Goal: Information Seeking & Learning: Learn about a topic

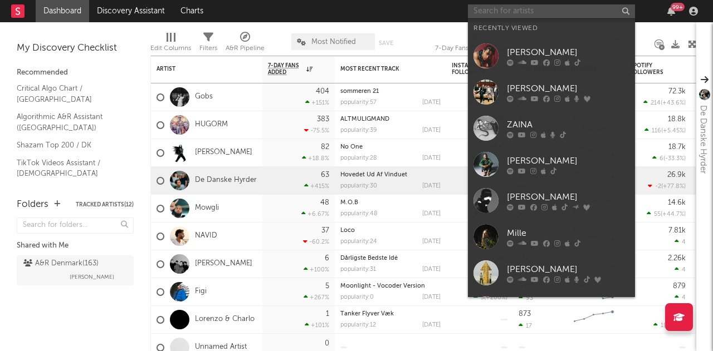
click at [527, 13] on input "text" at bounding box center [551, 11] width 167 height 14
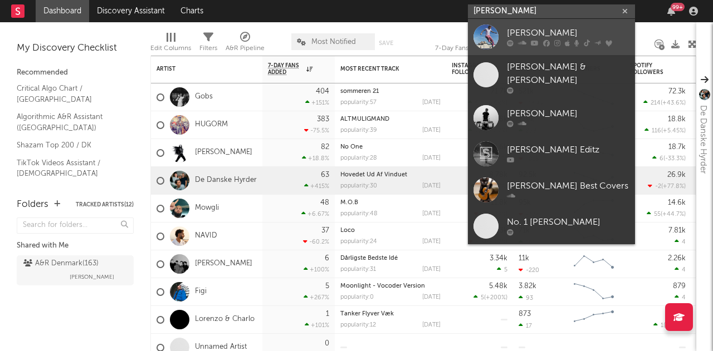
type input "[PERSON_NAME]"
click at [525, 28] on div "[PERSON_NAME]" at bounding box center [568, 33] width 123 height 13
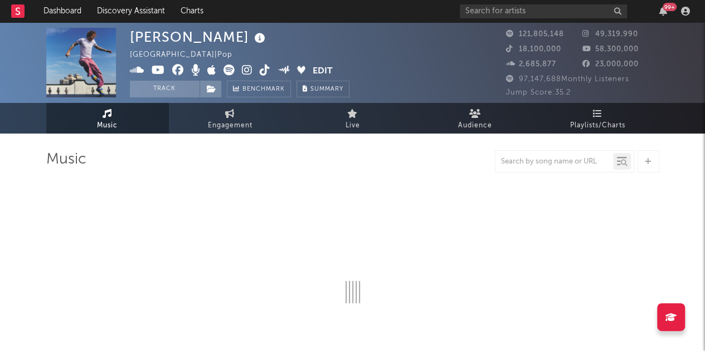
select select "6m"
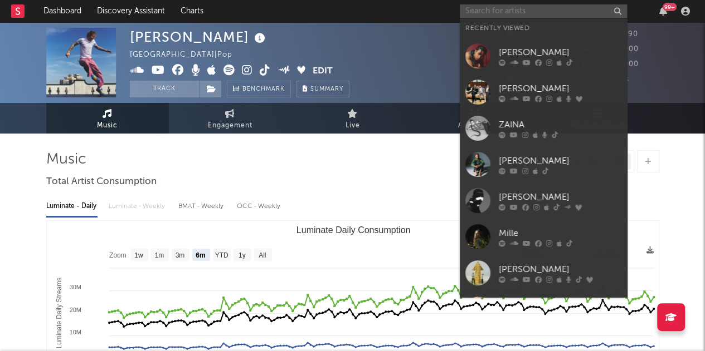
click at [520, 14] on input "text" at bounding box center [542, 11] width 167 height 14
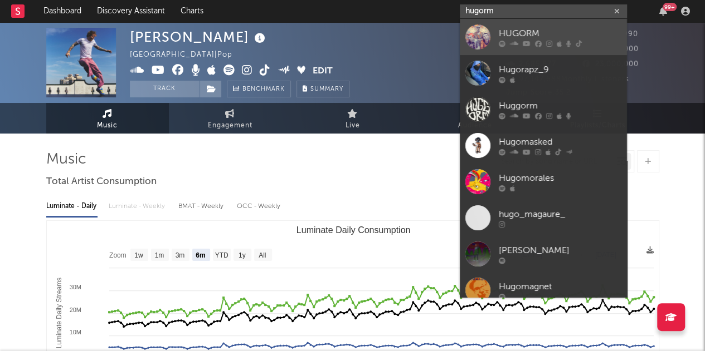
type input "hugorm"
click at [524, 37] on div "HUGORM" at bounding box center [559, 33] width 123 height 13
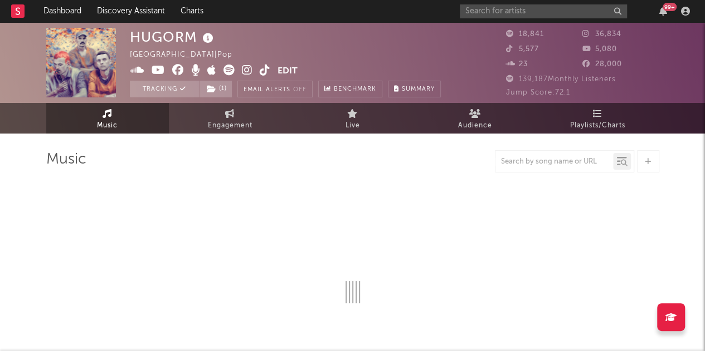
select select "6m"
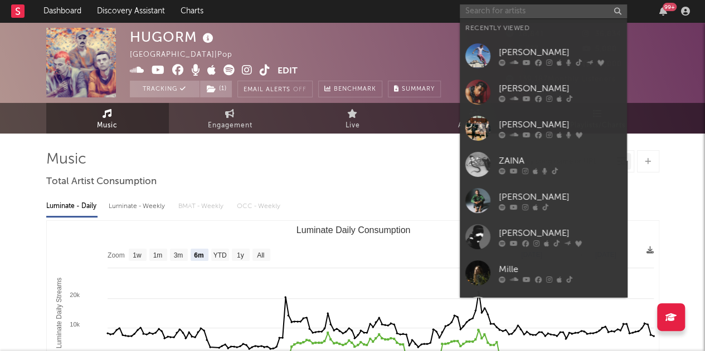
click at [561, 7] on input "text" at bounding box center [542, 11] width 167 height 14
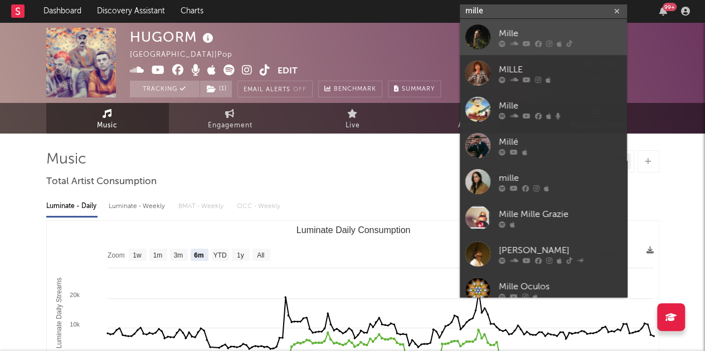
type input "mille"
click at [514, 36] on div "Mille" at bounding box center [559, 33] width 123 height 13
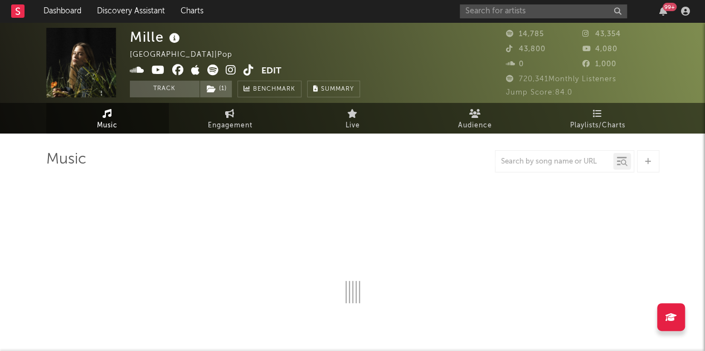
select select "6m"
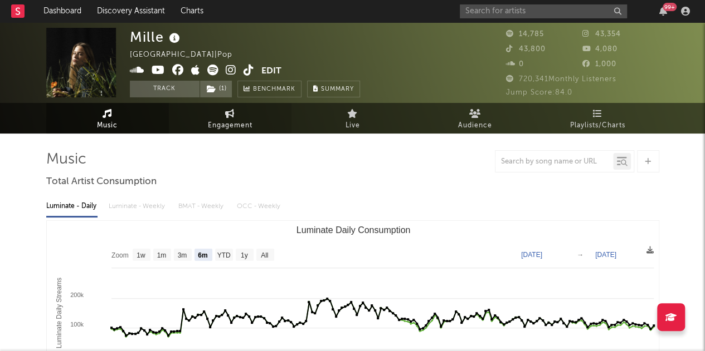
click at [225, 118] on link "Engagement" at bounding box center [230, 118] width 123 height 31
select select "1w"
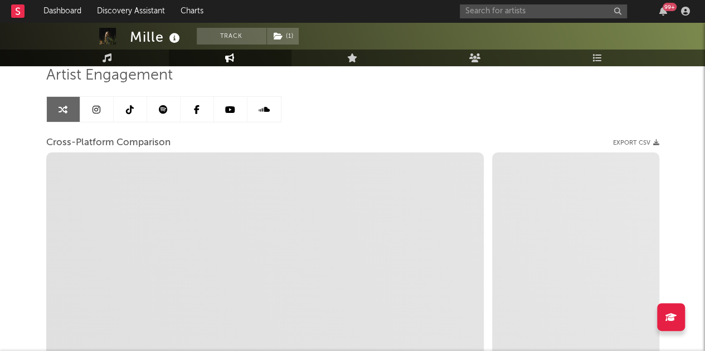
scroll to position [25, 0]
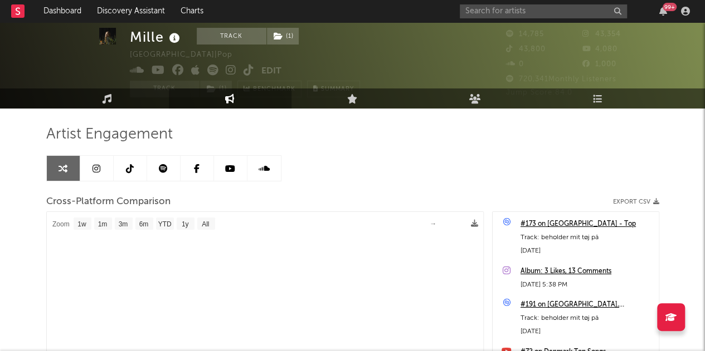
select select "1m"
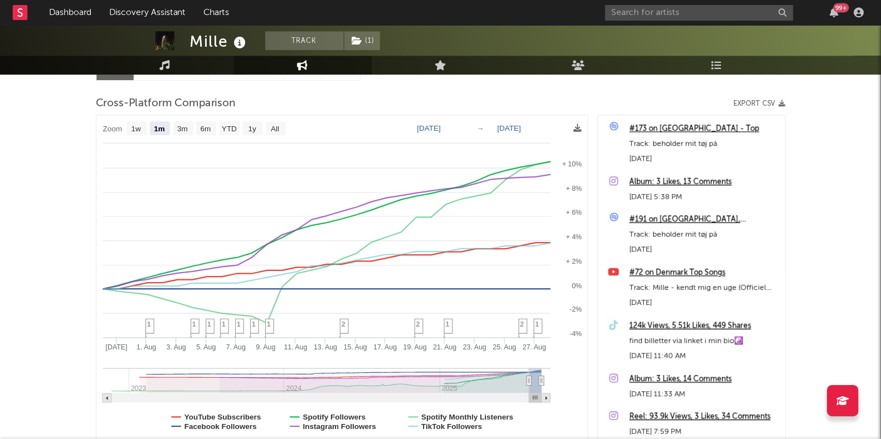
scroll to position [135, 0]
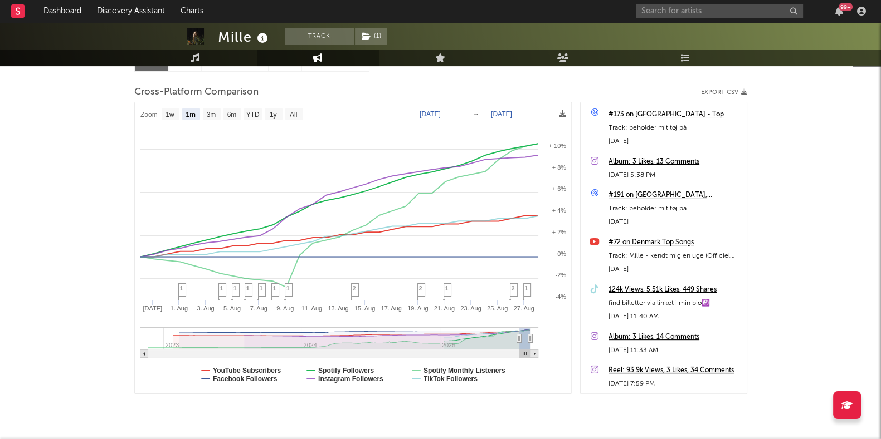
drag, startPoint x: 608, startPoint y: 3, endPoint x: 11, endPoint y: 231, distance: 638.8
click at [11, 231] on div "Mille Track ( 1 ) [GEOGRAPHIC_DATA] | Pop Edit Track ( 1 ) Benchmark Summary 14…" at bounding box center [440, 179] width 881 height 585
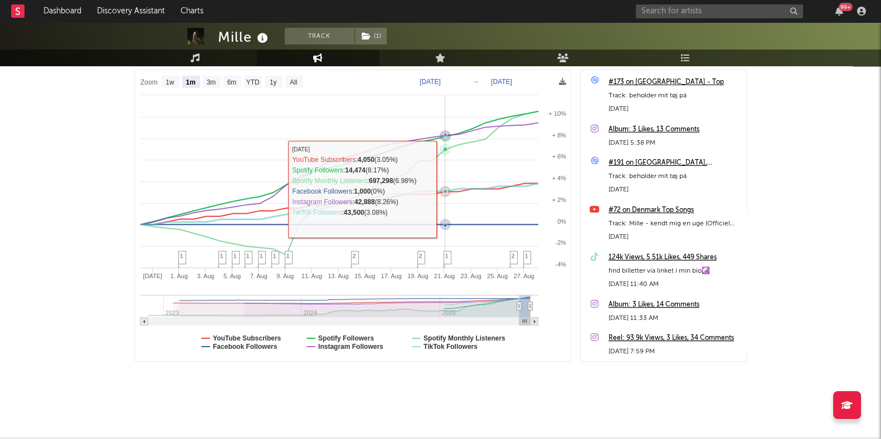
scroll to position [167, 0]
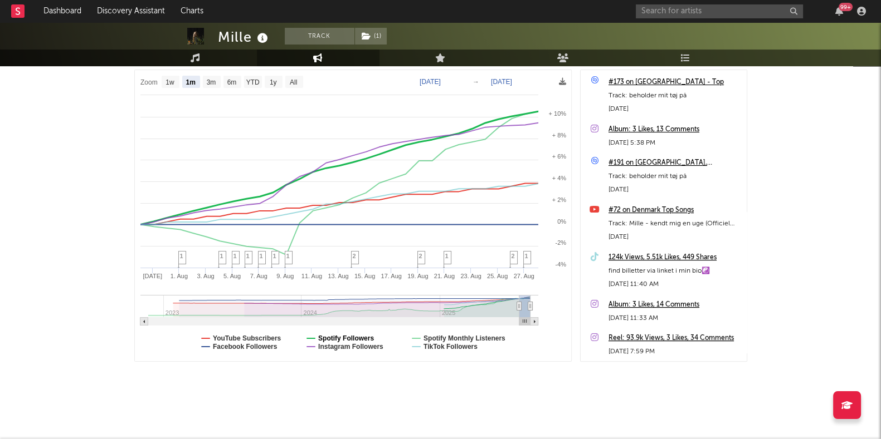
click at [353, 335] on text "Spotify Followers" at bounding box center [345, 339] width 56 height 8
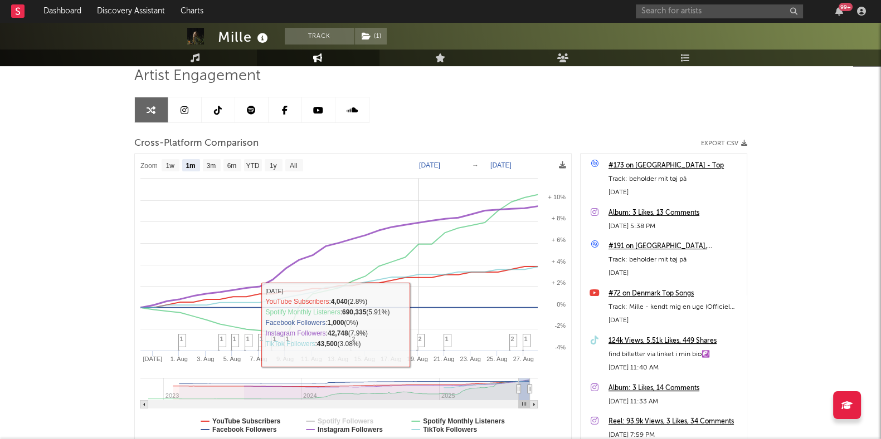
scroll to position [71, 0]
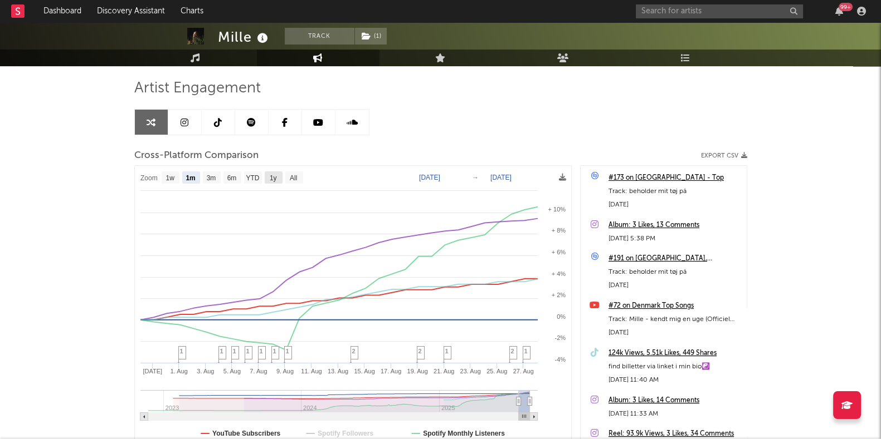
click at [278, 178] on rect at bounding box center [274, 178] width 18 height 12
select select "1y"
type input "[DATE]"
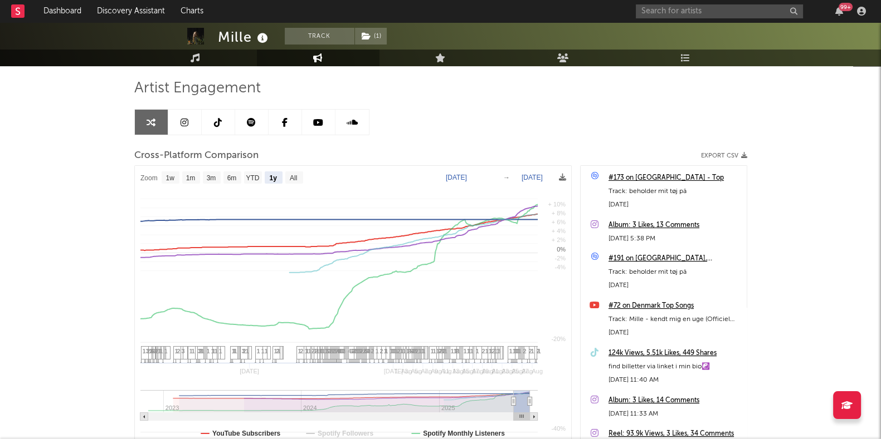
select select "1y"
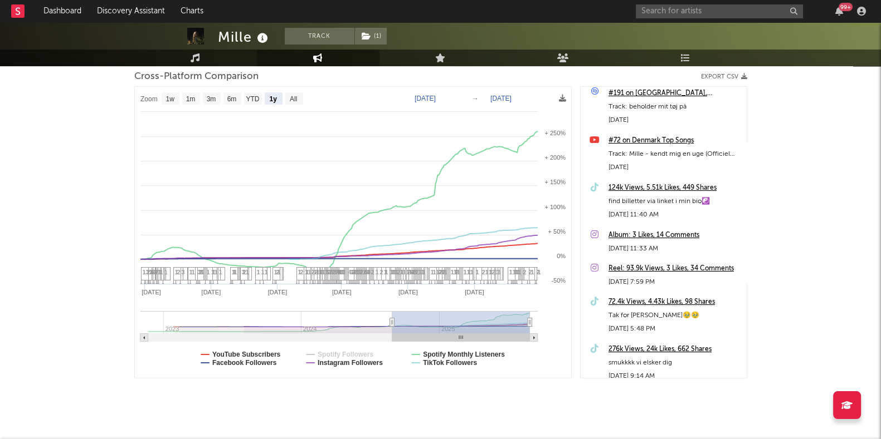
scroll to position [149, 0]
click at [495, 351] on text "Spotify Monthly Listeners" at bounding box center [464, 356] width 82 height 8
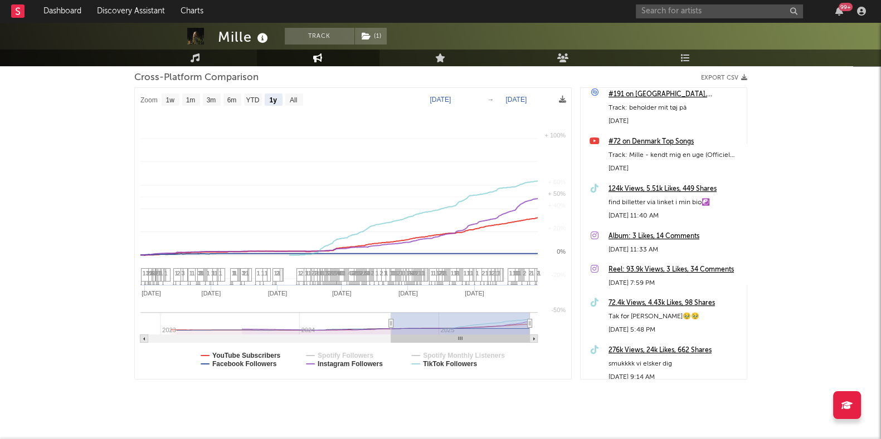
select select "1y"
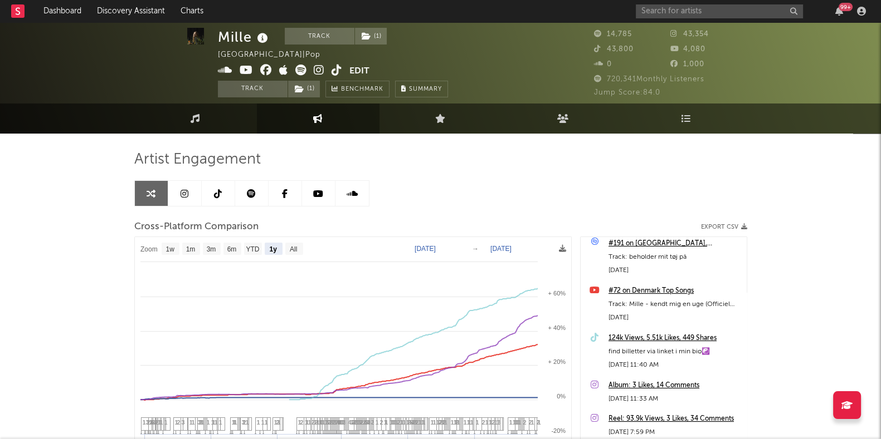
scroll to position [1, 0]
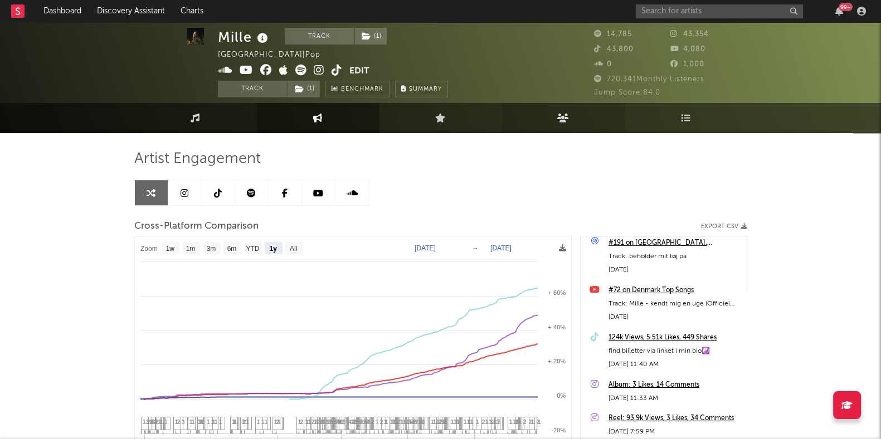
click at [569, 123] on link "Audience" at bounding box center [563, 118] width 123 height 30
